Goal: Task Accomplishment & Management: Manage account settings

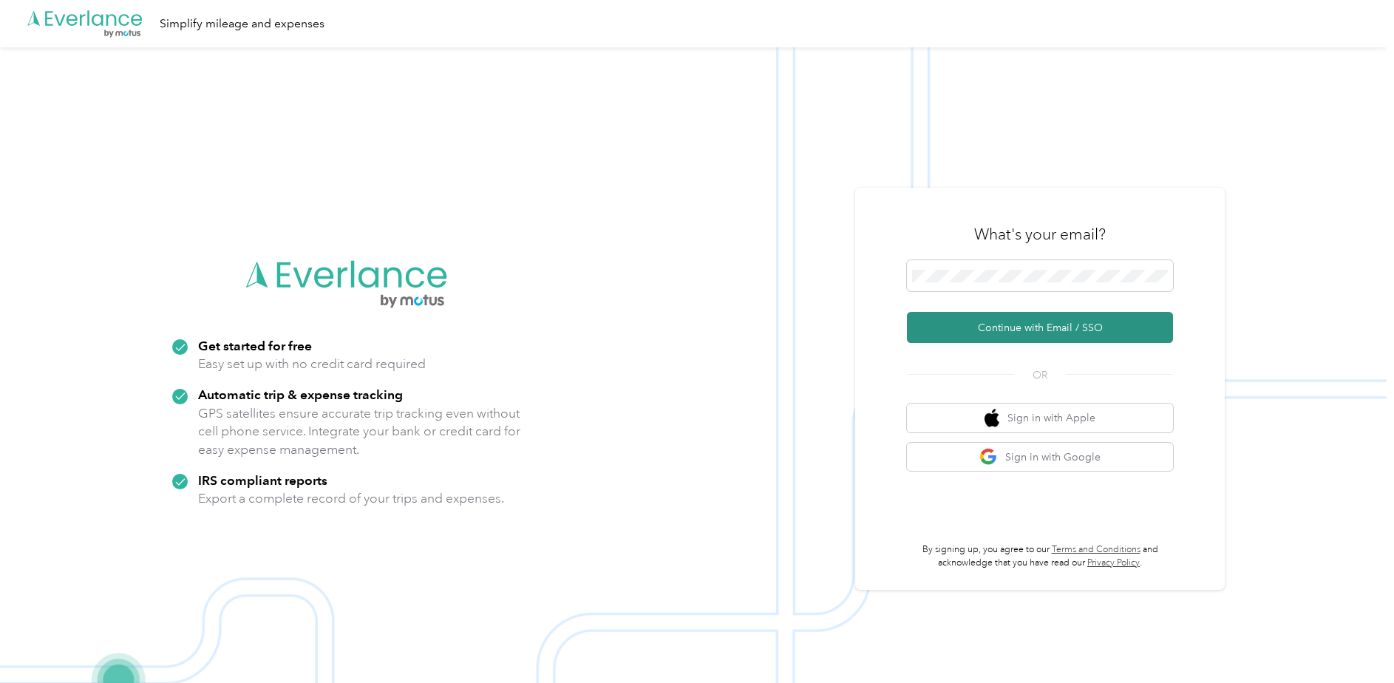
click at [1015, 330] on button "Continue with Email / SSO" at bounding box center [1040, 327] width 266 height 31
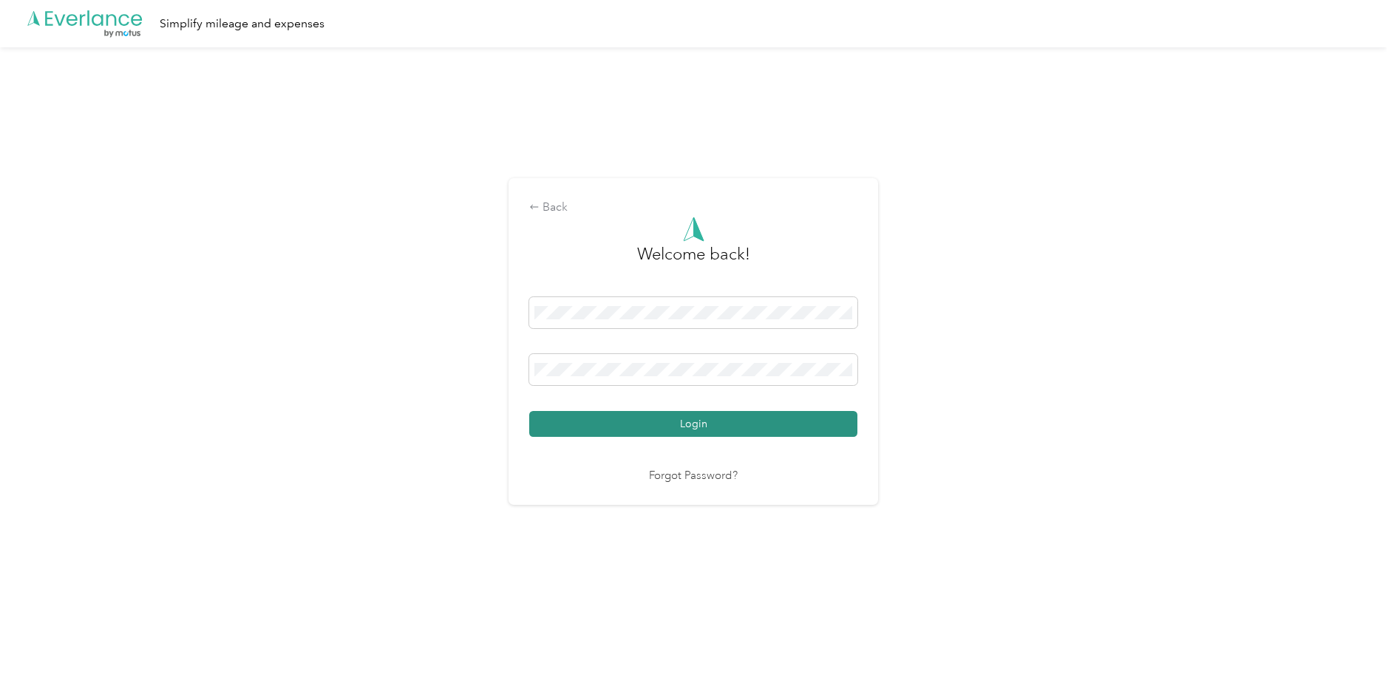
click at [728, 421] on button "Login" at bounding box center [693, 424] width 328 height 26
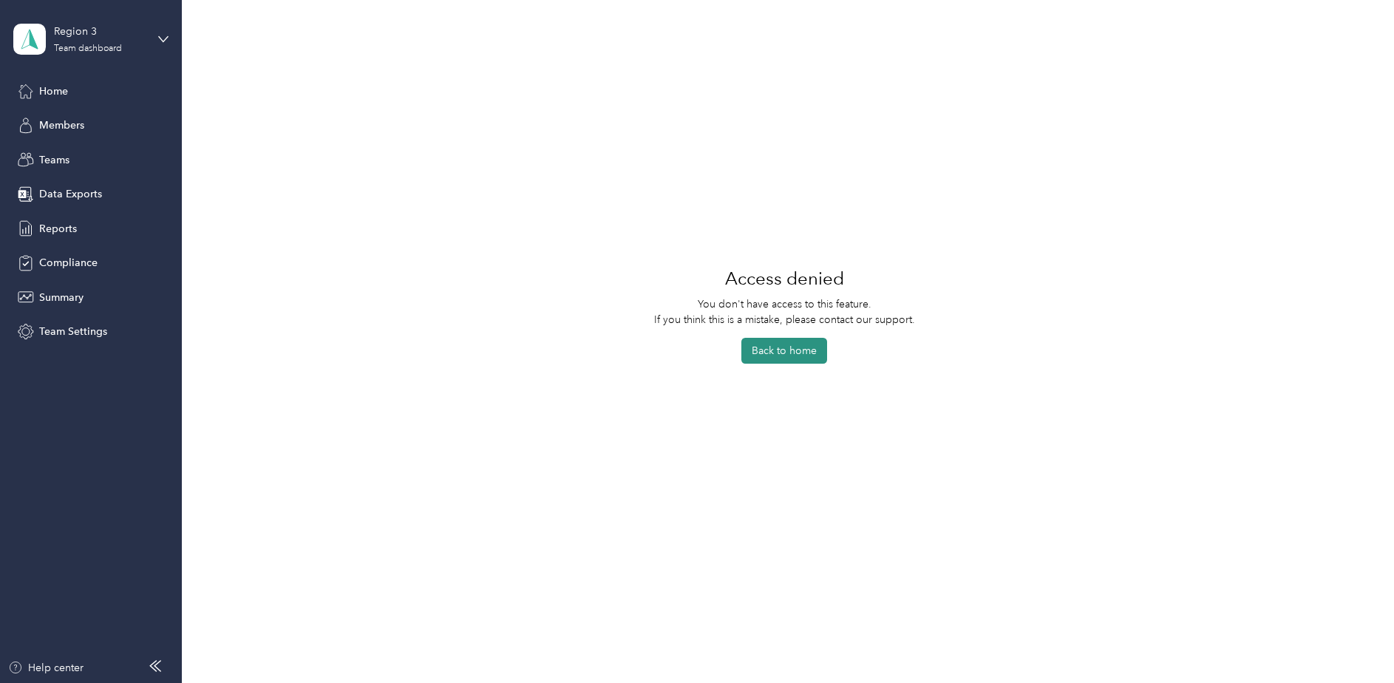
click at [784, 344] on button "Back to home" at bounding box center [785, 351] width 86 height 26
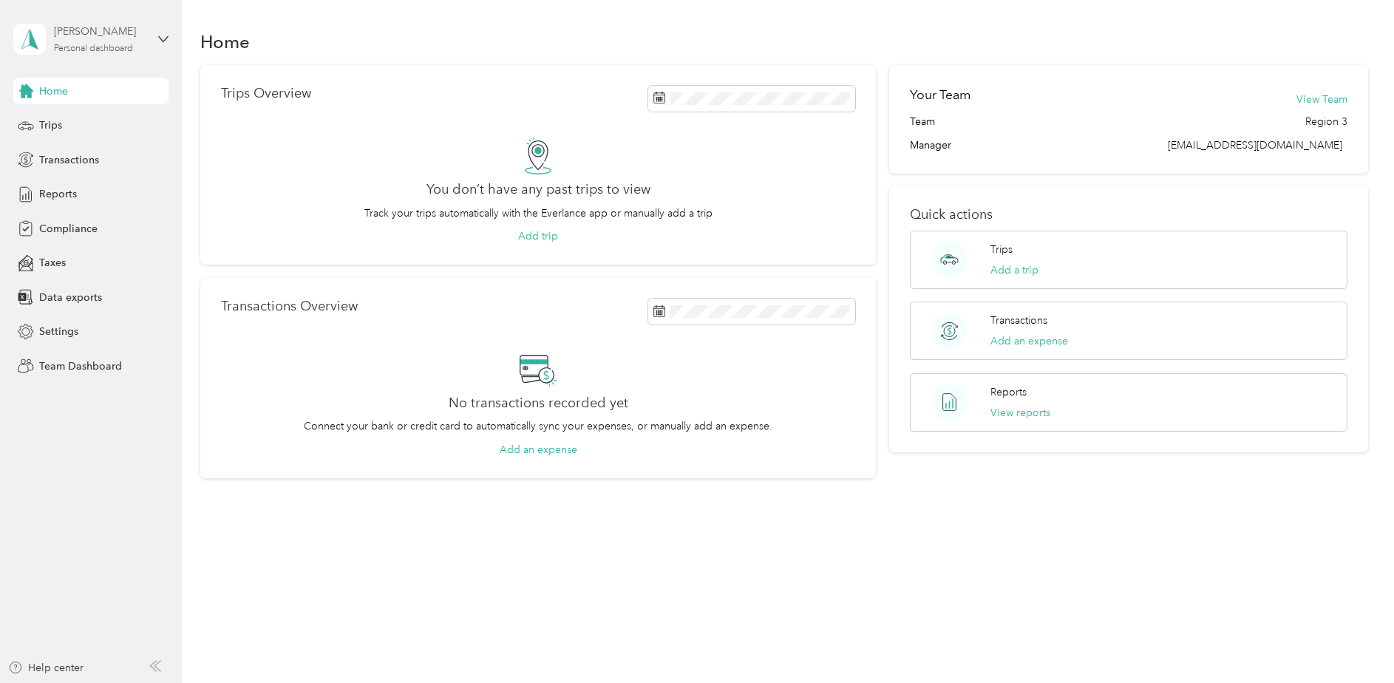
click at [93, 28] on div "[PERSON_NAME]" at bounding box center [100, 32] width 92 height 16
click at [102, 155] on div "Personal dashboard" at bounding box center [75, 155] width 96 height 16
